Goal: Task Accomplishment & Management: Manage account settings

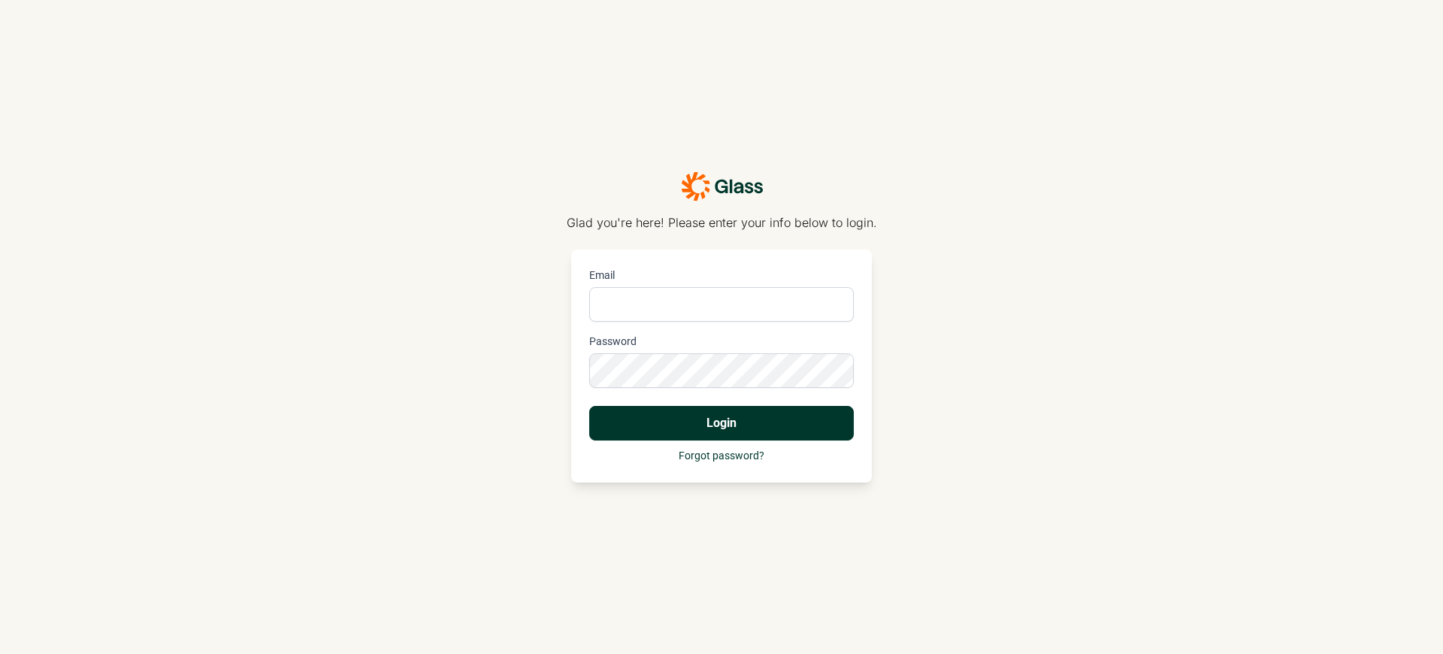
click at [722, 423] on button "Login" at bounding box center [721, 423] width 265 height 35
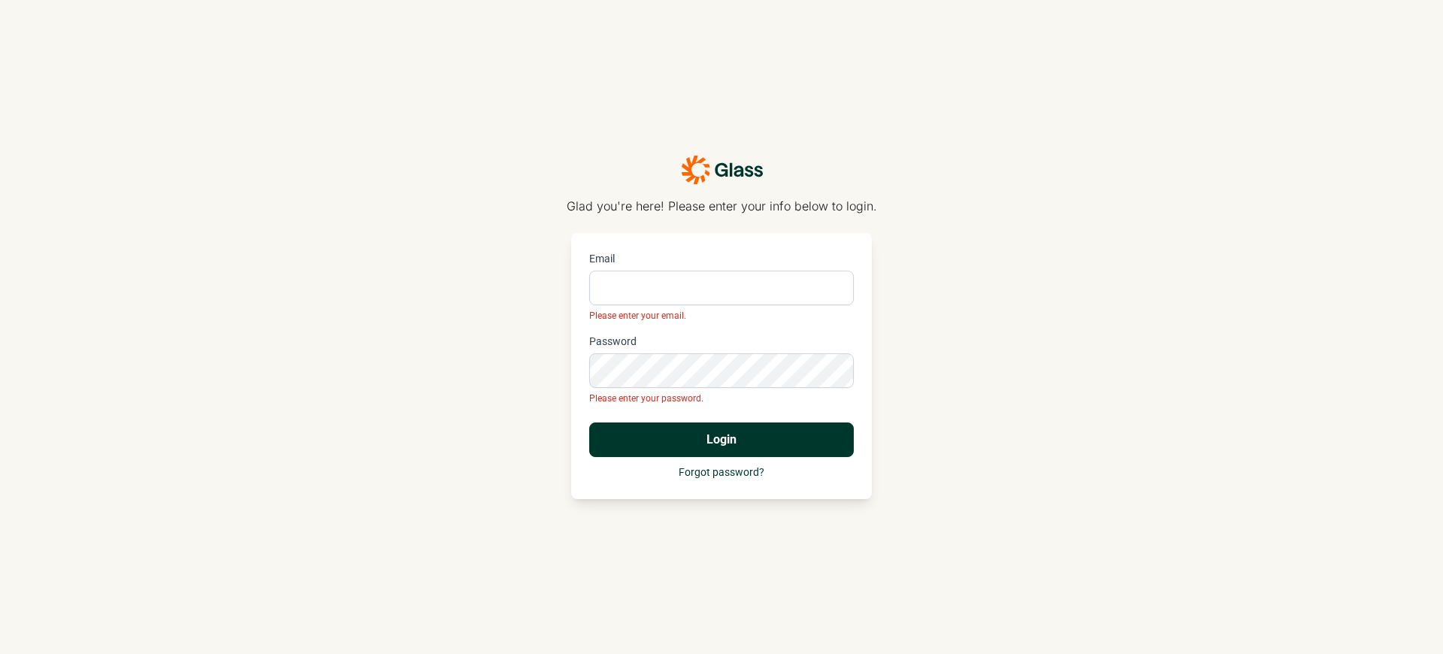
click at [722, 206] on p "Glad you're here! Please enter your info below to login." at bounding box center [722, 206] width 310 height 18
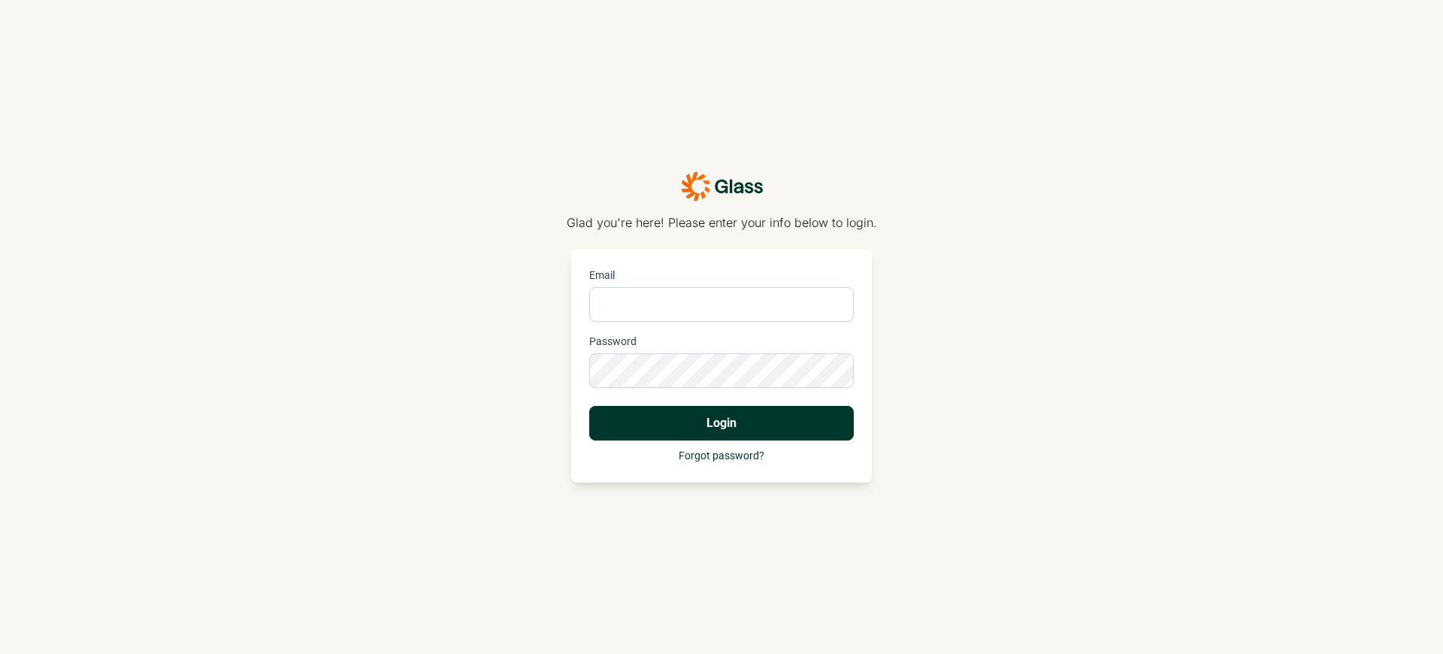
click at [722, 222] on p "Glad you're here! Please enter your info below to login." at bounding box center [722, 222] width 310 height 18
click at [722, 423] on button "Login" at bounding box center [721, 423] width 265 height 35
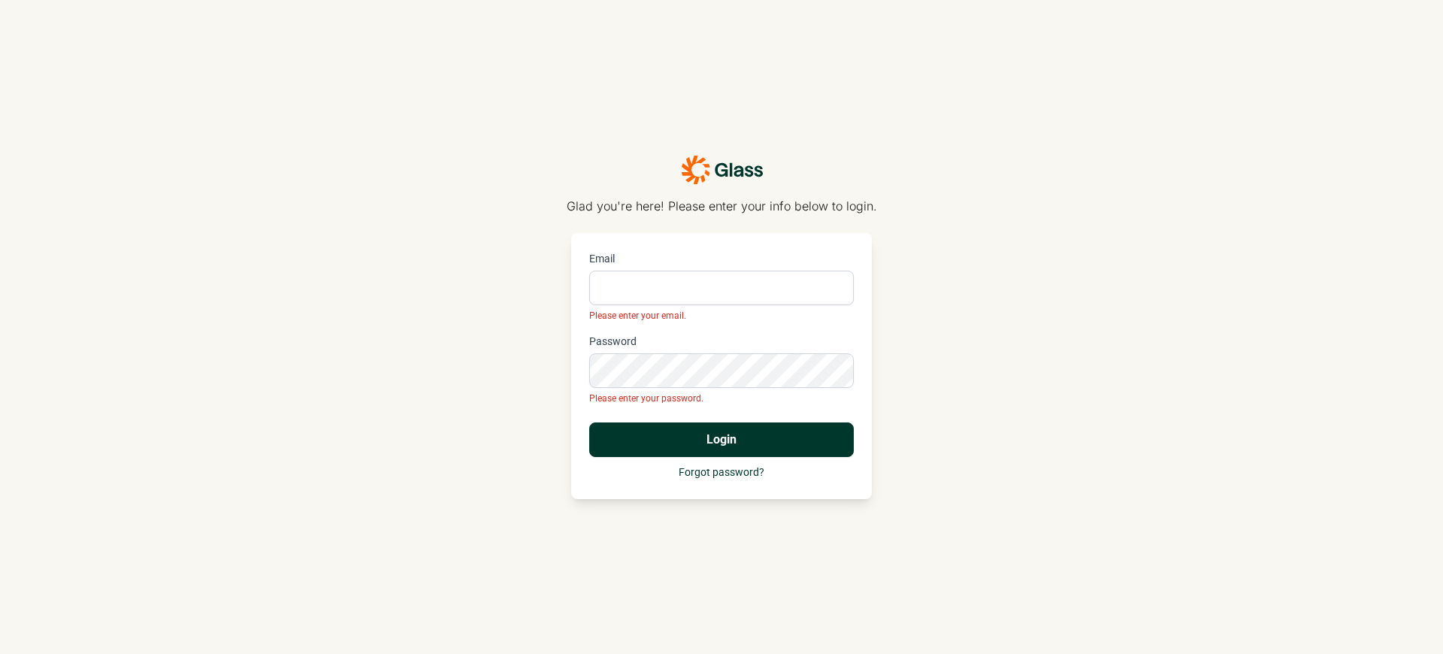
click at [722, 206] on p "Glad you're here! Please enter your info below to login." at bounding box center [722, 206] width 310 height 18
click at [722, 440] on button "Login" at bounding box center [721, 439] width 265 height 35
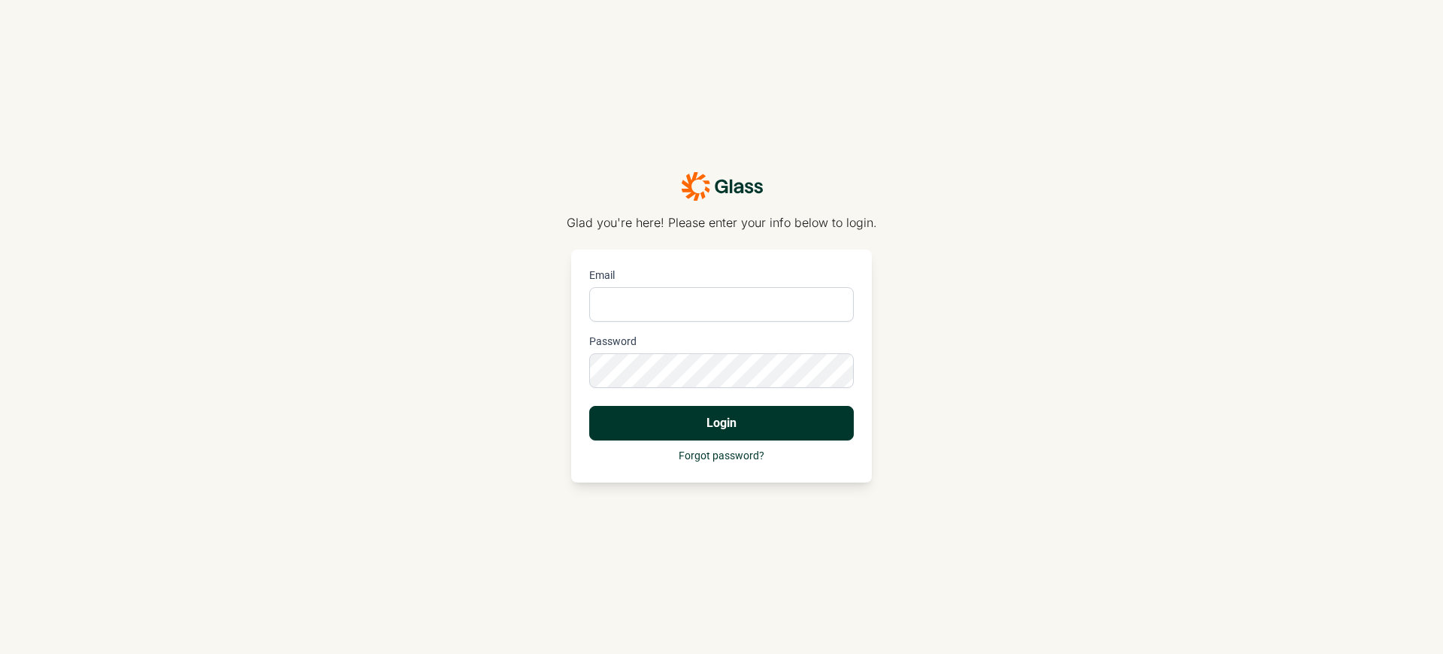
click at [722, 222] on p "Glad you're here! Please enter your info below to login." at bounding box center [722, 222] width 310 height 18
click at [722, 423] on button "Login" at bounding box center [721, 423] width 265 height 35
click at [722, 222] on p "Glad you're here! Please enter your info below to login." at bounding box center [722, 222] width 310 height 18
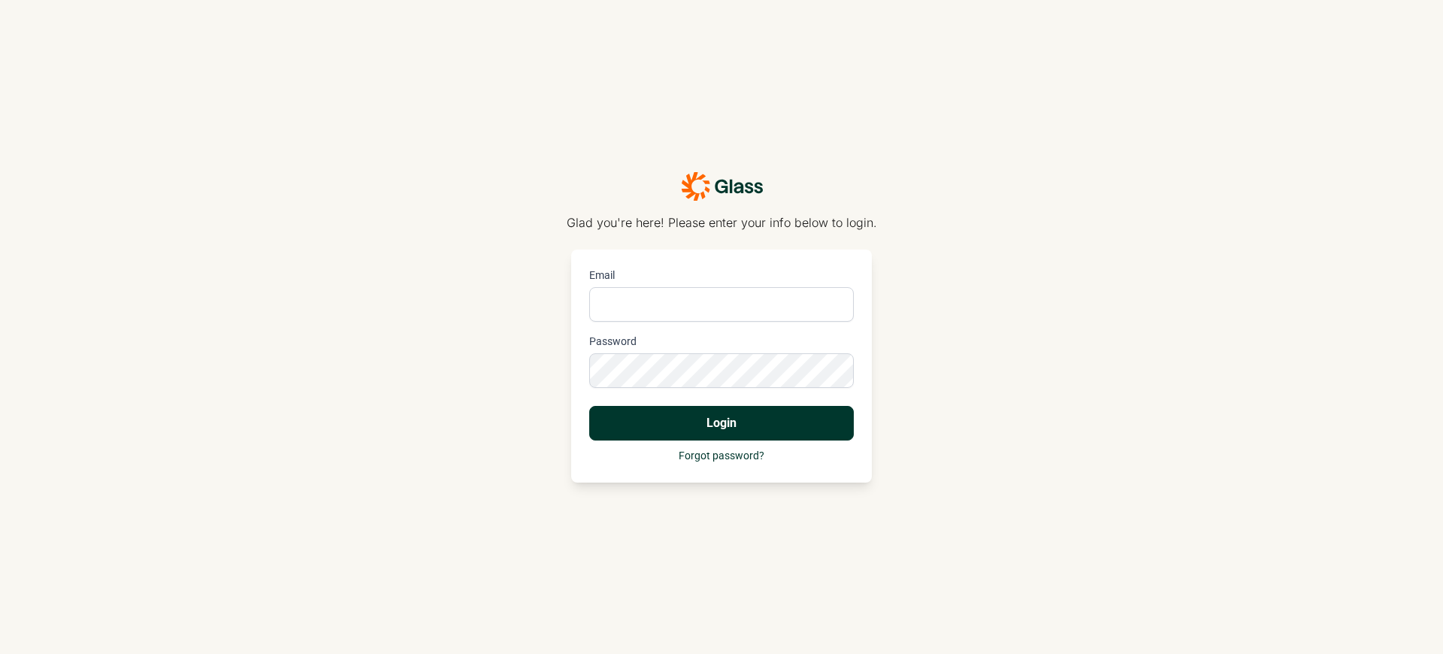
click at [722, 222] on p "Glad you're here! Please enter your info below to login." at bounding box center [722, 222] width 310 height 18
click at [722, 423] on button "Login" at bounding box center [721, 423] width 265 height 35
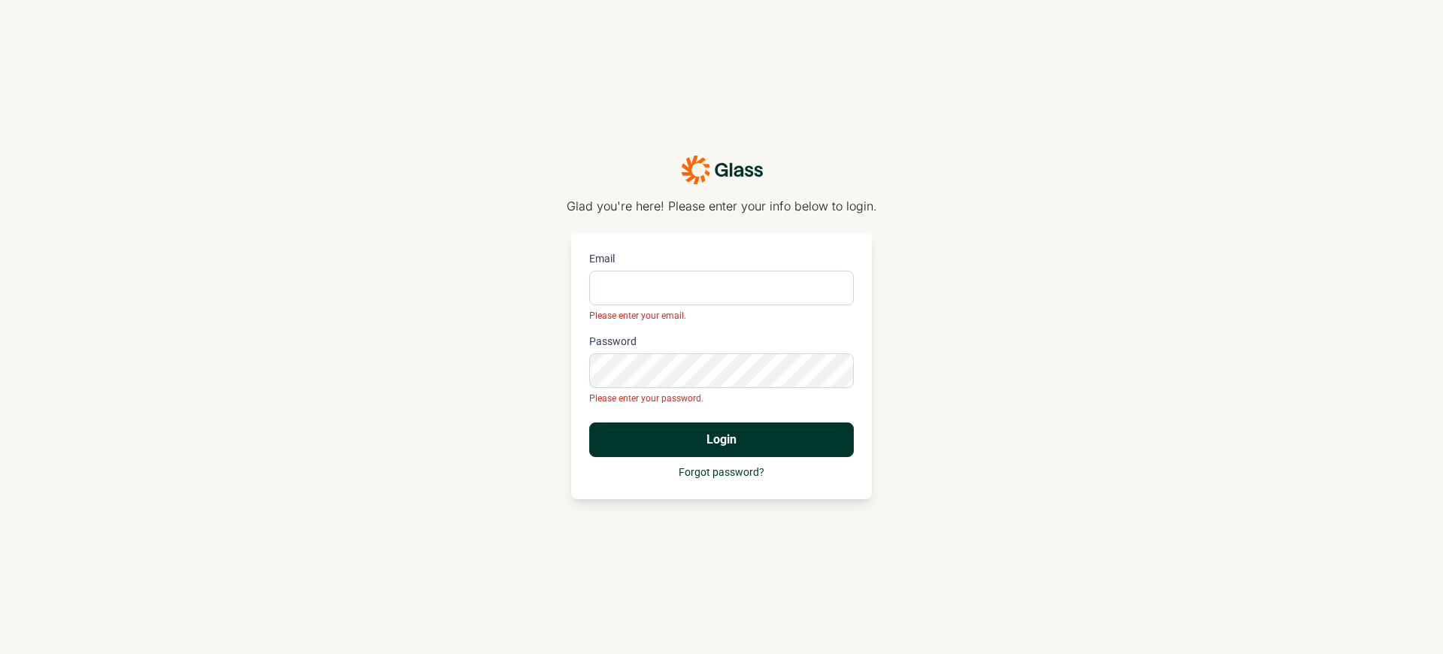
click at [722, 206] on p "Glad you're here! Please enter your info below to login." at bounding box center [722, 206] width 310 height 18
click at [722, 440] on button "Login" at bounding box center [721, 439] width 265 height 35
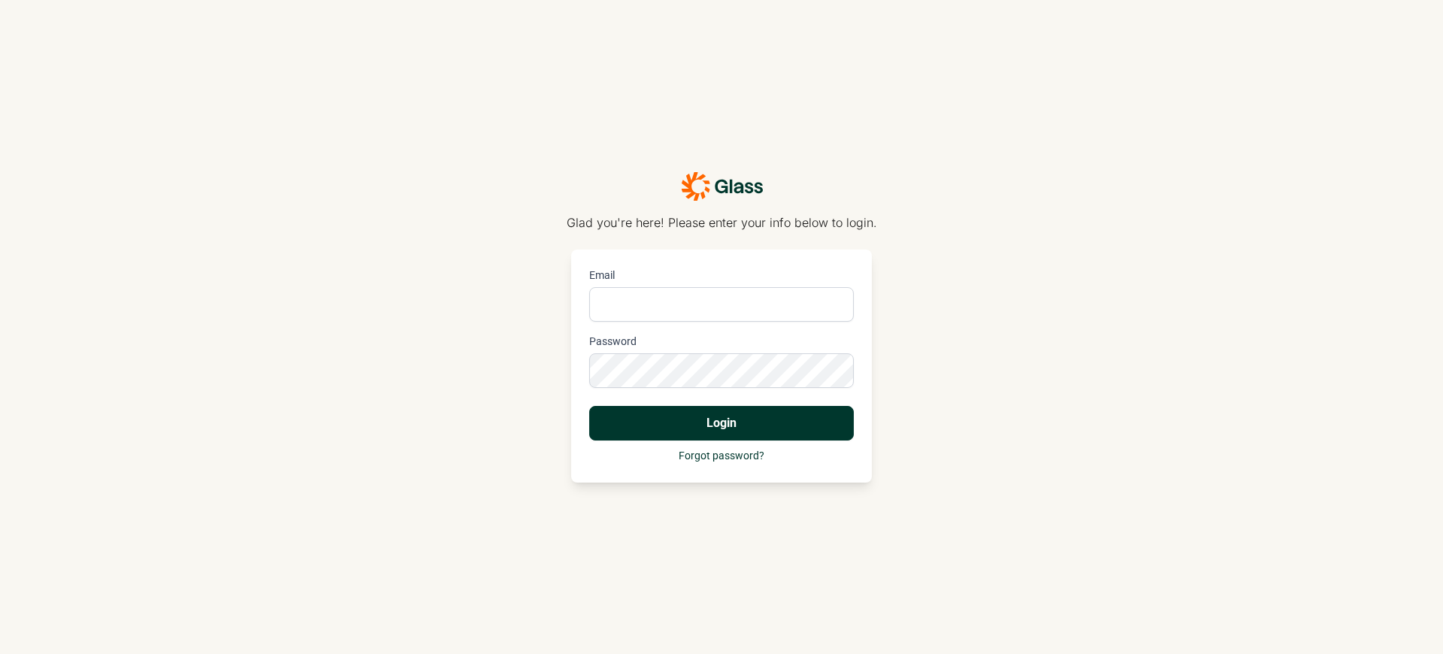
click at [722, 222] on p "Glad you're here! Please enter your info below to login." at bounding box center [722, 222] width 310 height 18
click at [722, 423] on button "Login" at bounding box center [721, 423] width 265 height 35
